Goal: Information Seeking & Learning: Learn about a topic

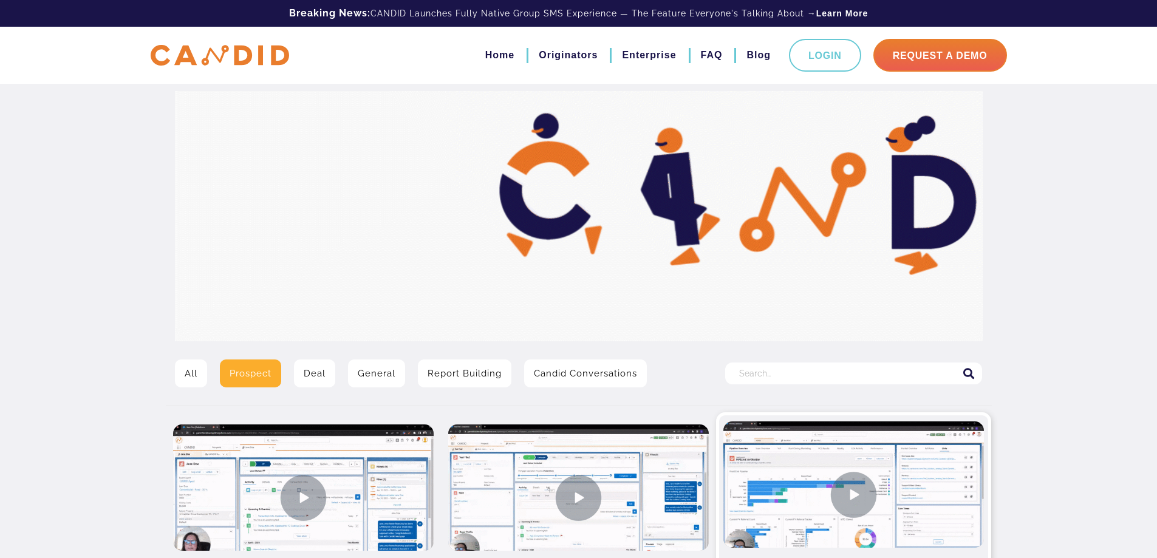
scroll to position [61, 0]
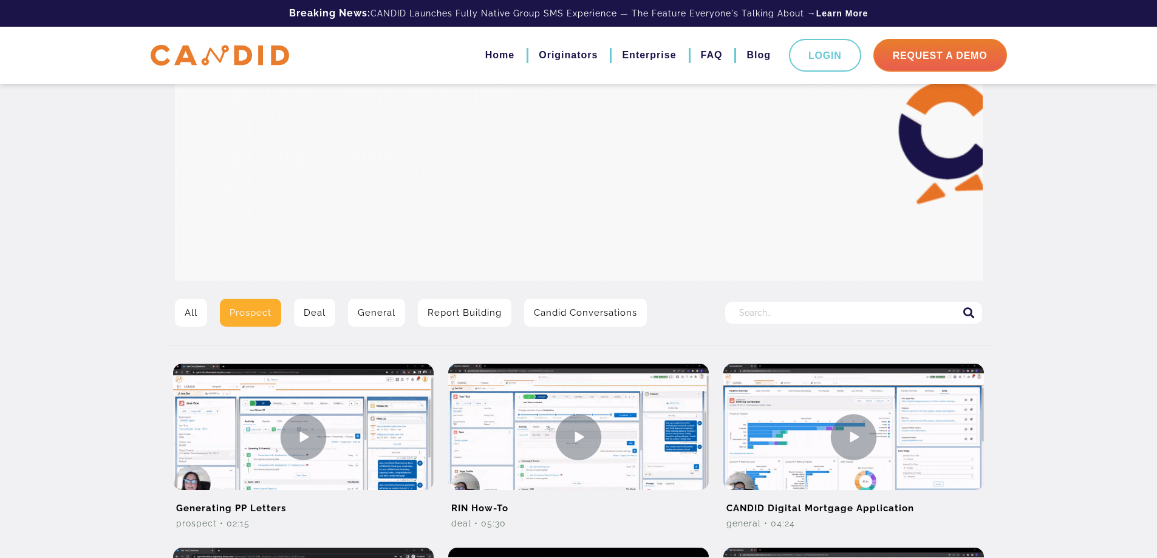
click at [763, 313] on input "Search for:" at bounding box center [853, 313] width 257 height 22
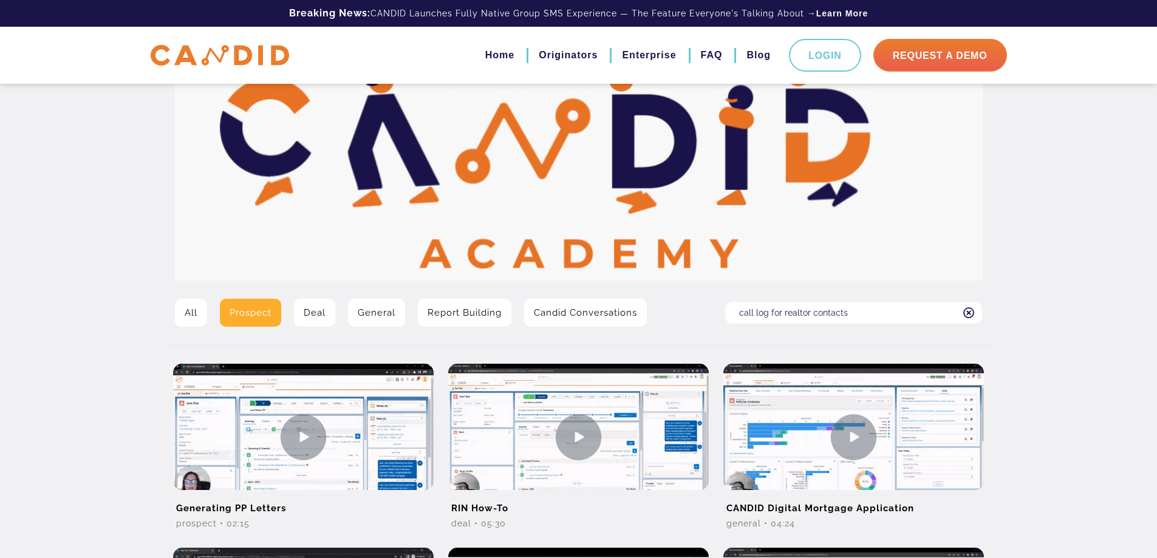
type input "call log for realtor contacts"
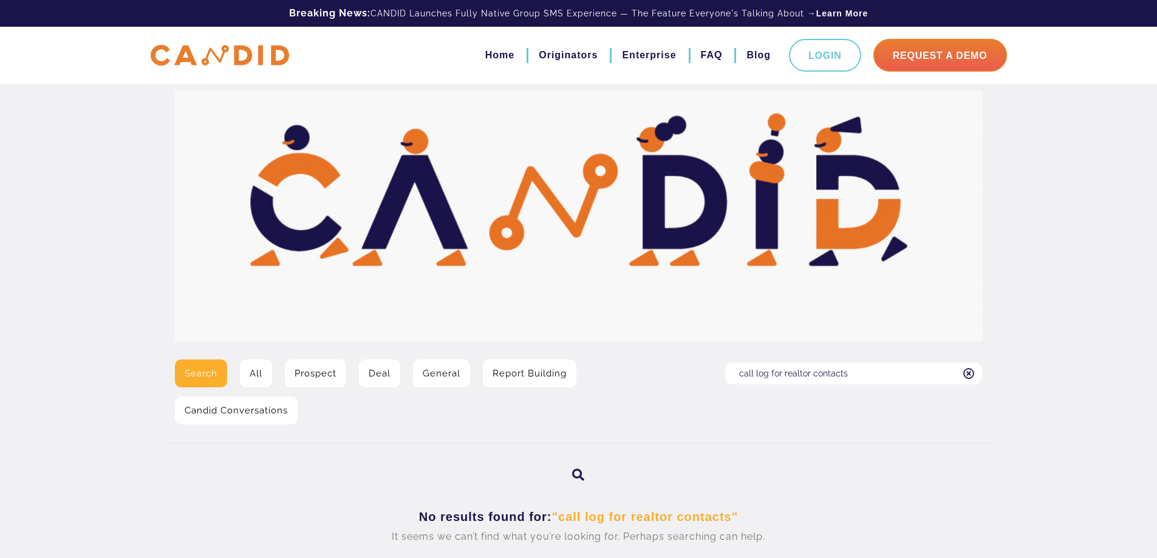
click at [256, 375] on link "All" at bounding box center [256, 373] width 32 height 28
